Goal: Task Accomplishment & Management: Manage account settings

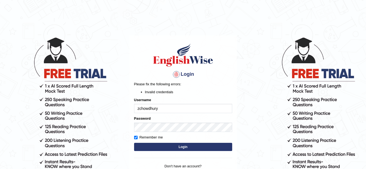
click at [180, 32] on main "Login Please fix the following errors: Invalid credentials Username zchowdhury …" at bounding box center [183, 103] width 109 height 171
click at [160, 145] on button "Login" at bounding box center [183, 147] width 98 height 8
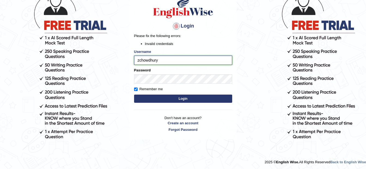
scroll to position [49, 0]
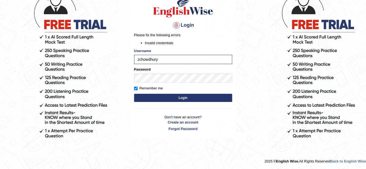
click at [174, 96] on button "Login" at bounding box center [183, 98] width 98 height 8
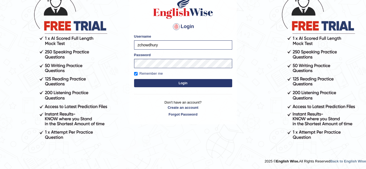
scroll to position [48, 0]
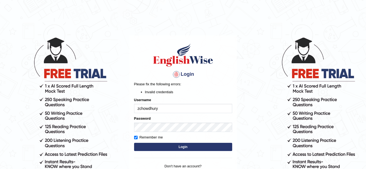
click at [144, 147] on button "Login" at bounding box center [183, 147] width 98 height 8
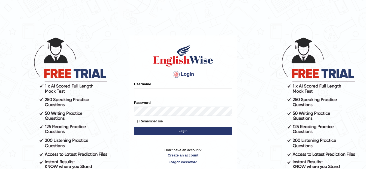
type input "zchowdhury"
click at [160, 92] on input "zchowdhury" at bounding box center [183, 92] width 98 height 9
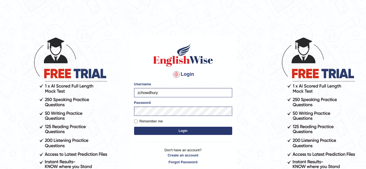
click at [227, 80] on div "Login Please fix the following errors: Username zchowdhury Password Remember me…" at bounding box center [183, 103] width 107 height 137
click at [138, 120] on label "Remember me" at bounding box center [148, 121] width 29 height 5
click at [138, 120] on input "Remember me" at bounding box center [136, 122] width 4 height 4
checkbox input "true"
click at [144, 130] on button "Login" at bounding box center [183, 131] width 98 height 8
